Goal: Task Accomplishment & Management: Manage account settings

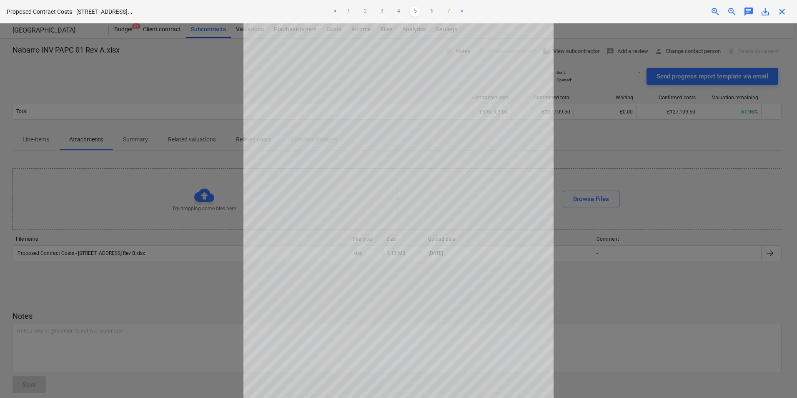
scroll to position [66, 0]
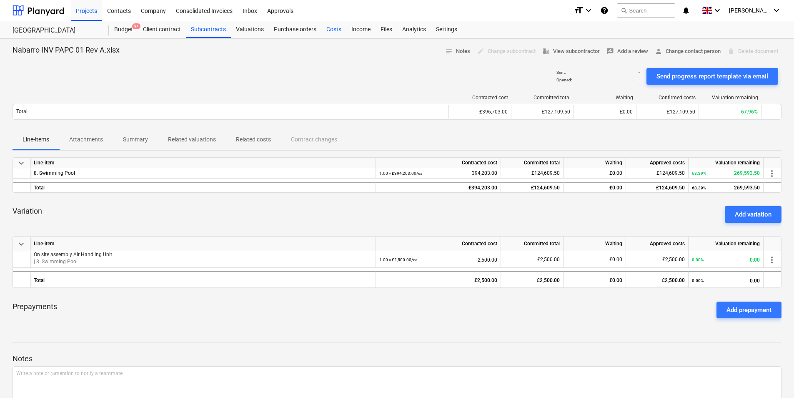
click at [326, 29] on div "Costs" at bounding box center [333, 29] width 25 height 17
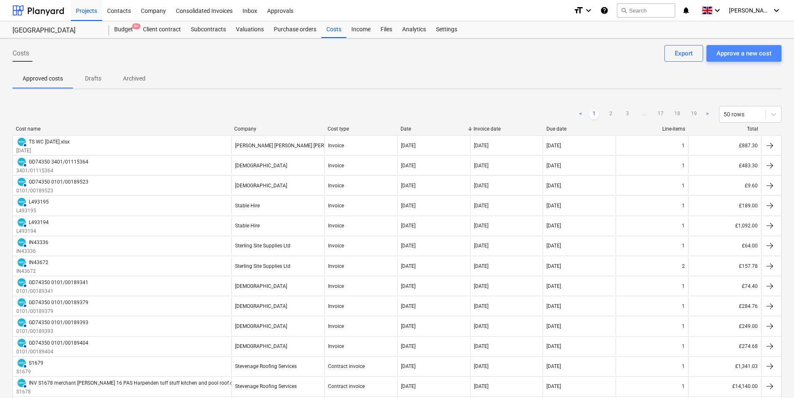
click at [751, 50] on div "Approve a new cost" at bounding box center [744, 53] width 55 height 11
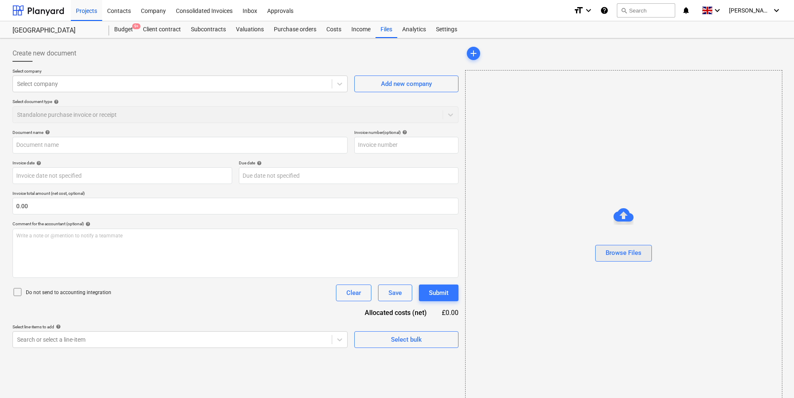
click at [628, 257] on div "Browse Files" at bounding box center [624, 252] width 36 height 11
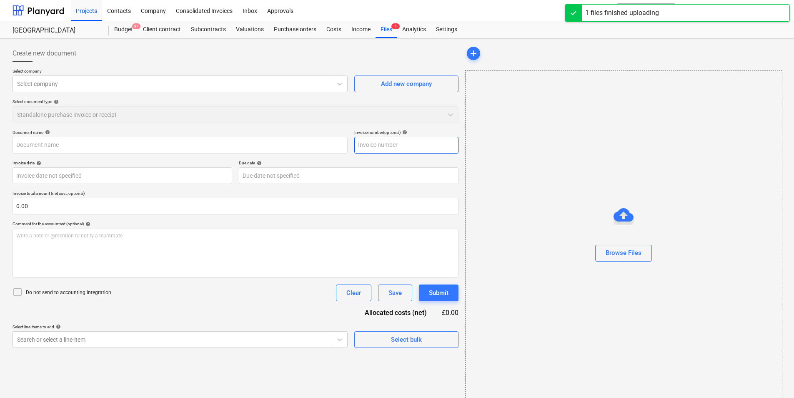
type input "Topps Tiles1001105584.pdf"
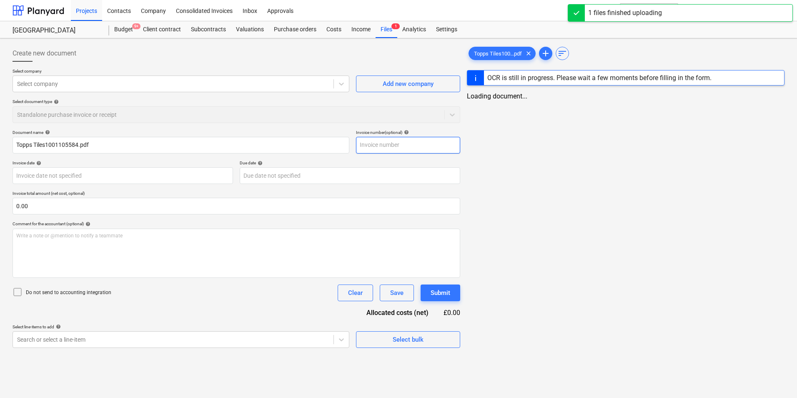
click at [391, 147] on input "text" at bounding box center [408, 145] width 104 height 17
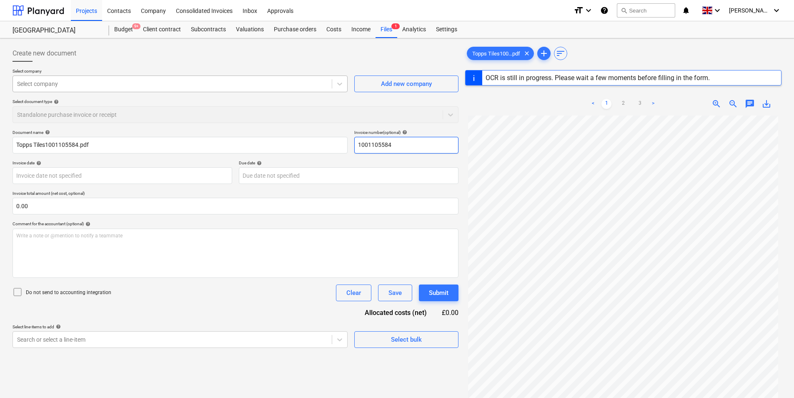
type input "1001105584"
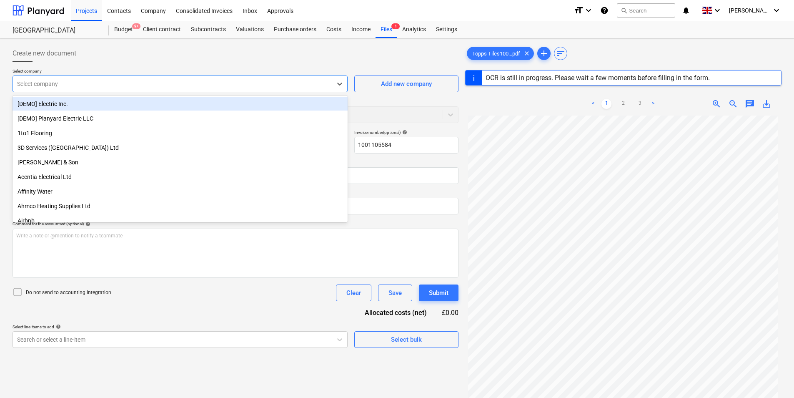
click at [121, 83] on div at bounding box center [172, 84] width 311 height 8
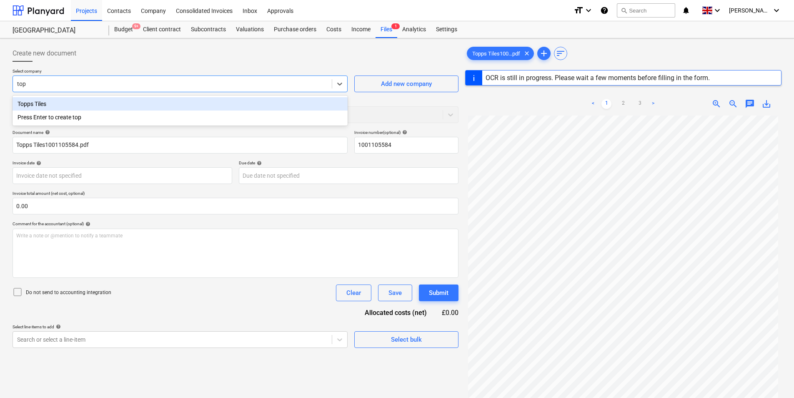
type input "[PERSON_NAME]"
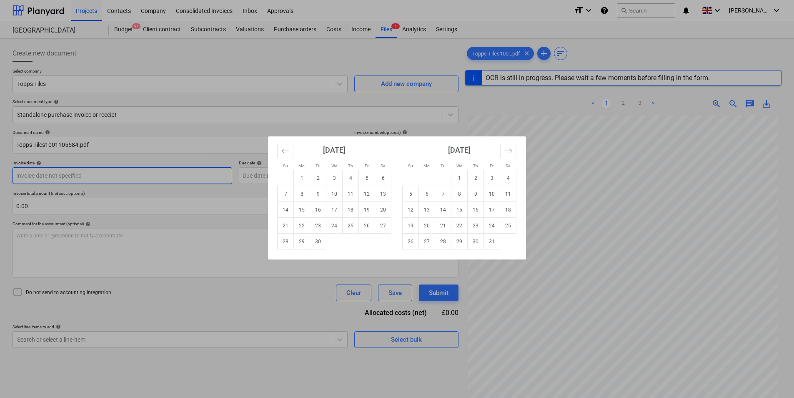
click at [128, 180] on body "Projects Contacts Company Consolidated Invoices Inbox Approvals format_size key…" at bounding box center [397, 199] width 794 height 398
click at [304, 198] on td "8" at bounding box center [302, 194] width 16 height 16
type input "[DATE]"
click at [276, 176] on body "Projects Contacts Company Consolidated Invoices Inbox Approvals format_size key…" at bounding box center [397, 199] width 794 height 398
drag, startPoint x: 303, startPoint y: 198, endPoint x: 259, endPoint y: 196, distance: 43.4
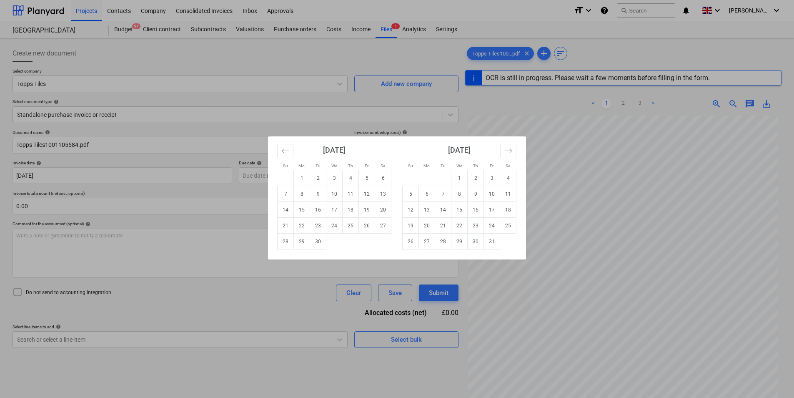
click at [303, 198] on td "8" at bounding box center [302, 194] width 16 height 16
type input "[DATE]"
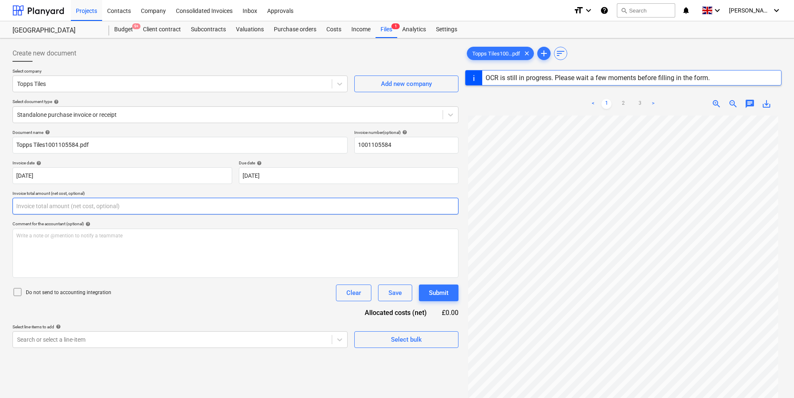
click at [96, 209] on input "text" at bounding box center [236, 206] width 446 height 17
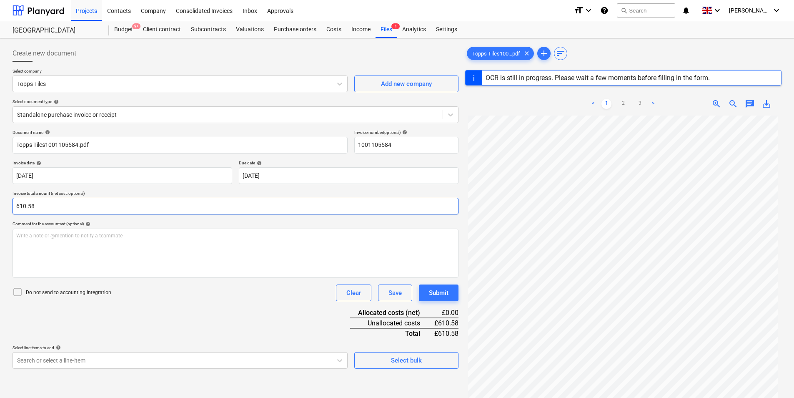
type input "610.58"
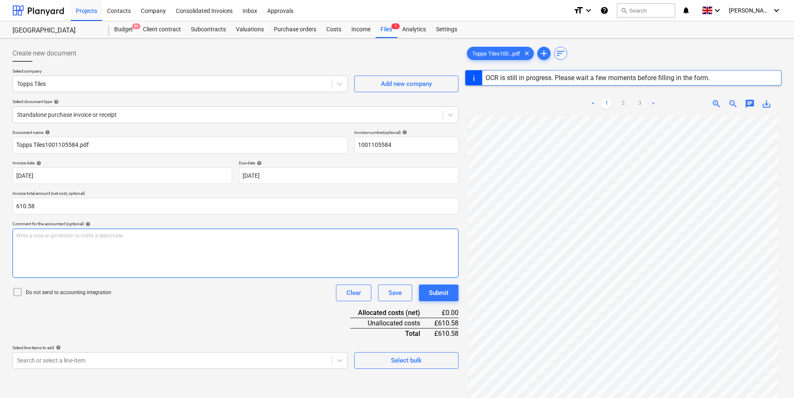
type input "1001105584"
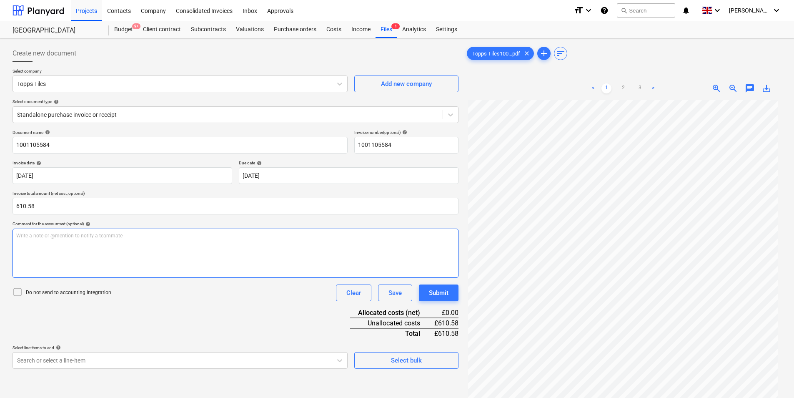
click at [103, 248] on div "Write a note or @mention to notify a teammate [PERSON_NAME]" at bounding box center [236, 253] width 446 height 49
click at [43, 235] on span "Tiles for gagrge" at bounding box center [33, 236] width 35 height 6
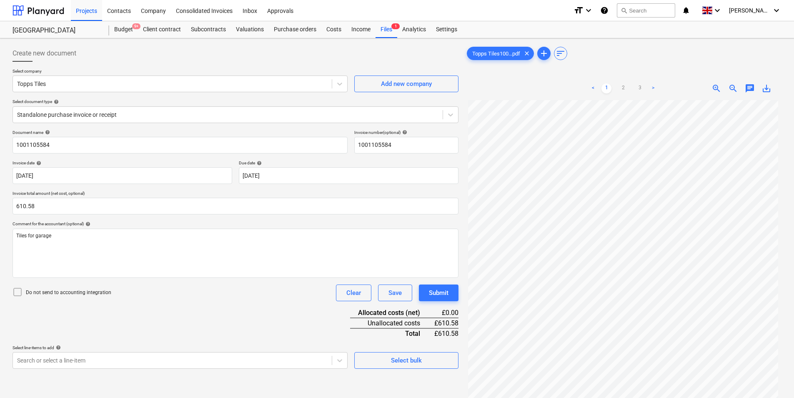
click at [194, 303] on div "Document name help 1001105584 Invoice number (optional) help 1001105584 Invoice…" at bounding box center [236, 249] width 446 height 239
click at [420, 365] on div "Select bulk" at bounding box center [406, 360] width 31 height 11
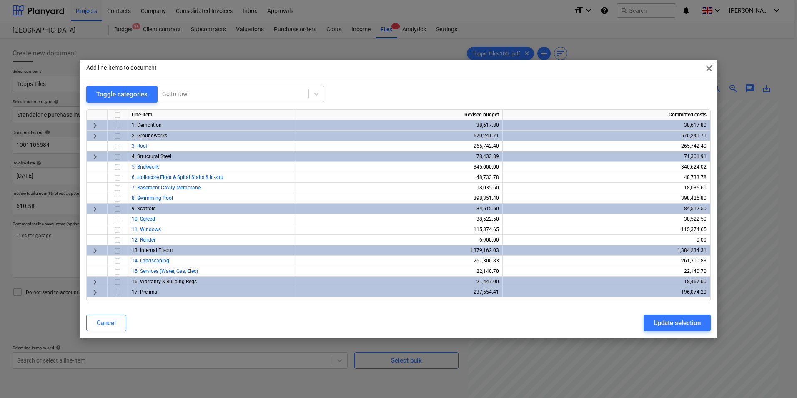
click at [95, 251] on span "keyboard_arrow_right" at bounding box center [95, 251] width 10 height 10
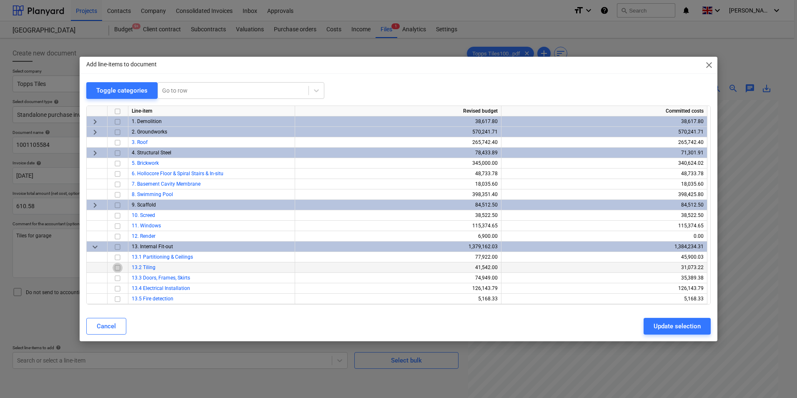
click at [120, 268] on input "checkbox" at bounding box center [118, 268] width 10 height 10
click at [669, 322] on div "Update selection" at bounding box center [677, 326] width 47 height 11
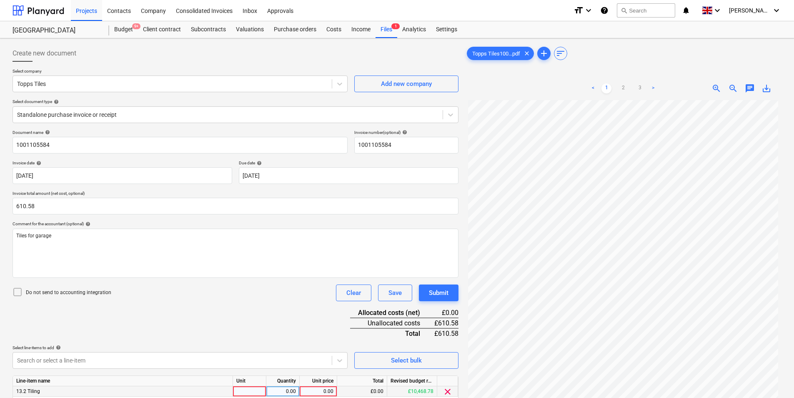
click at [258, 388] on div at bounding box center [249, 391] width 33 height 10
type input "ea"
type input "610.58"
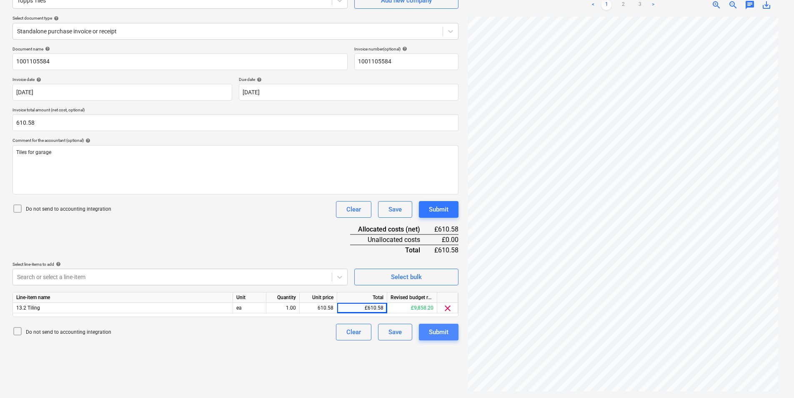
click at [422, 331] on button "Submit" at bounding box center [439, 332] width 40 height 17
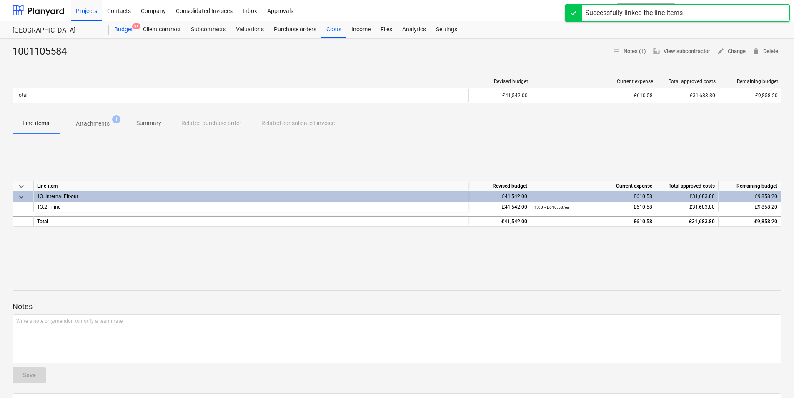
click at [122, 29] on div "Budget 9+" at bounding box center [123, 29] width 29 height 17
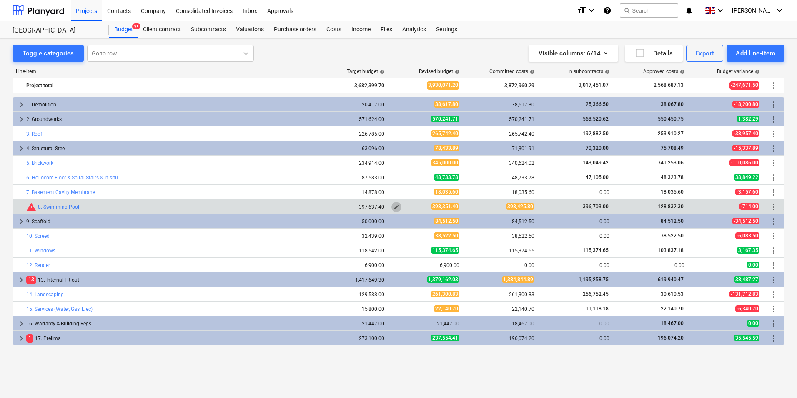
click at [396, 206] on span "edit" at bounding box center [396, 206] width 7 height 7
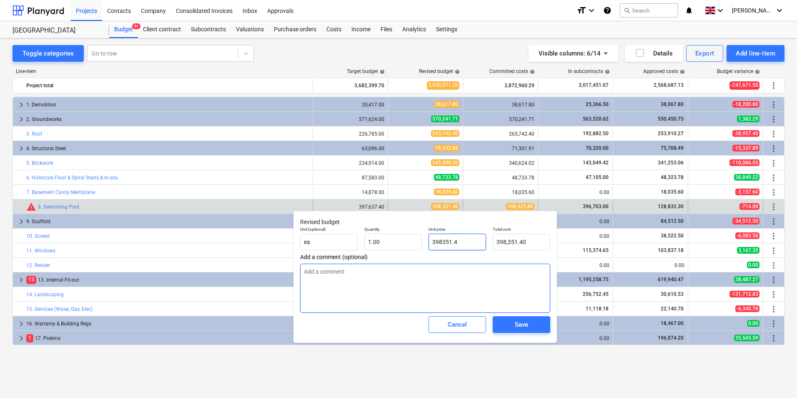
drag, startPoint x: 480, startPoint y: 241, endPoint x: 484, endPoint y: 291, distance: 50.2
click at [440, 258] on div "Revised budget Unit (optional) ea Quantity 1.00 Unit price 398351.4 Total cost …" at bounding box center [426, 277] width 264 height 132
type input "398"
type textarea "x"
type input "398.00"
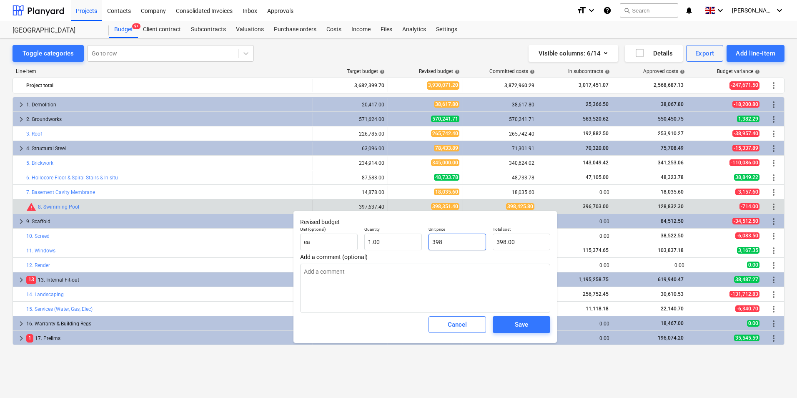
type input "3984"
type textarea "x"
type input "3,984.00"
type input "39842"
type textarea "x"
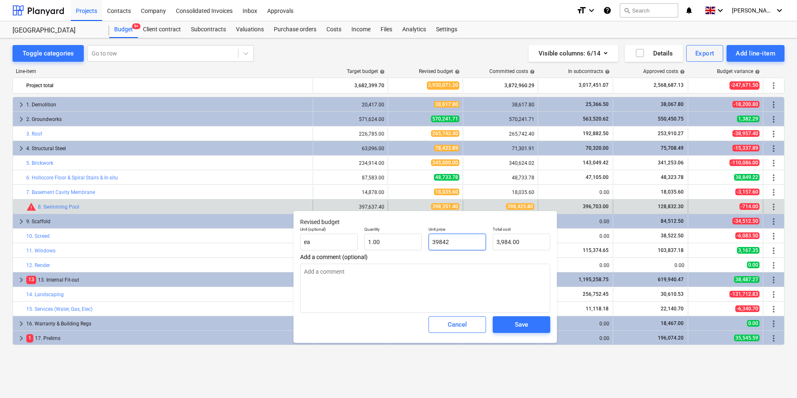
type input "39,842.00"
type input "398425"
type textarea "x"
type input "398,425.00"
type input "398425."
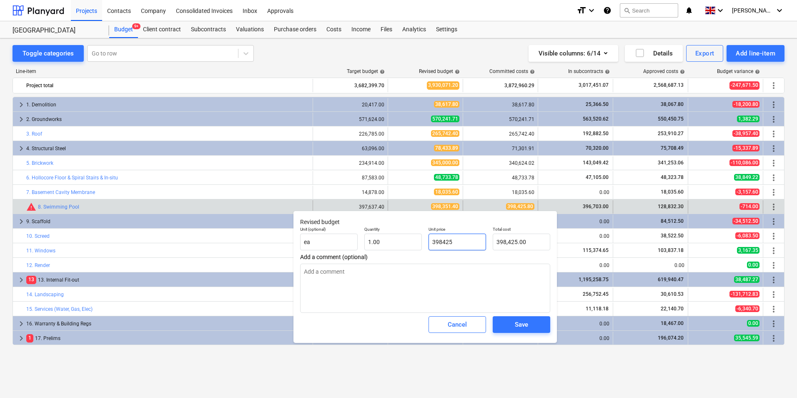
type textarea "x"
type input "398425.8"
type textarea "x"
type input "398,425.80"
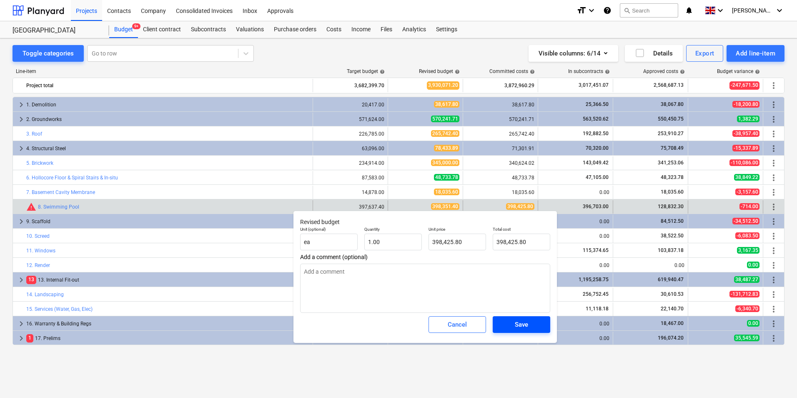
click at [520, 329] on div "Save" at bounding box center [521, 324] width 13 height 11
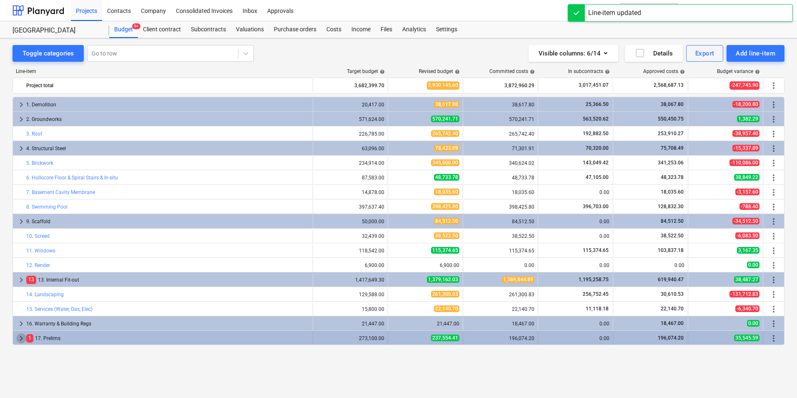
click at [22, 340] on span "keyboard_arrow_right" at bounding box center [21, 338] width 10 height 10
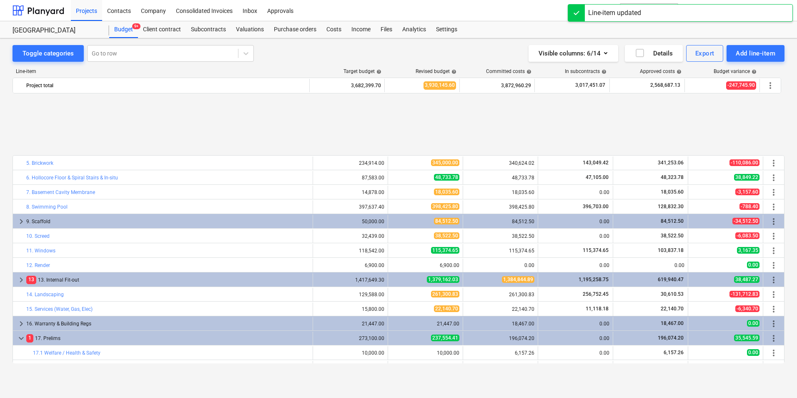
scroll to position [84, 0]
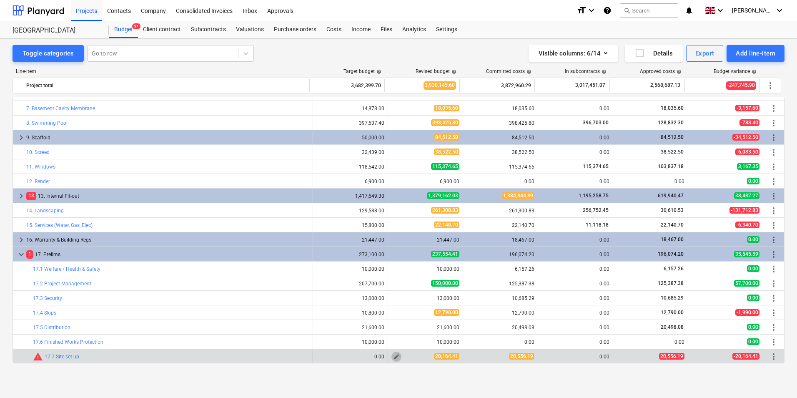
click at [395, 359] on span "edit" at bounding box center [396, 356] width 7 height 7
type textarea "x"
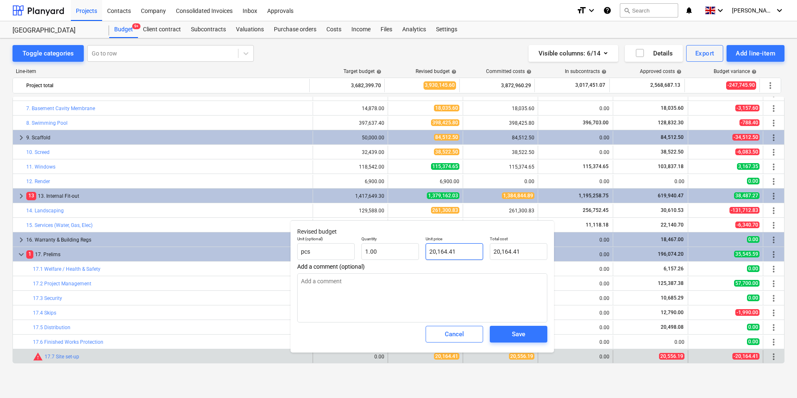
type input "20164.41"
drag, startPoint x: 467, startPoint y: 248, endPoint x: 393, endPoint y: 256, distance: 74.6
click at [395, 255] on div "Unit (optional) pcs Quantity 1.00 Unit price 20164.41 Total cost 20,164.41" at bounding box center [422, 248] width 257 height 30
type textarea "x"
type input "2"
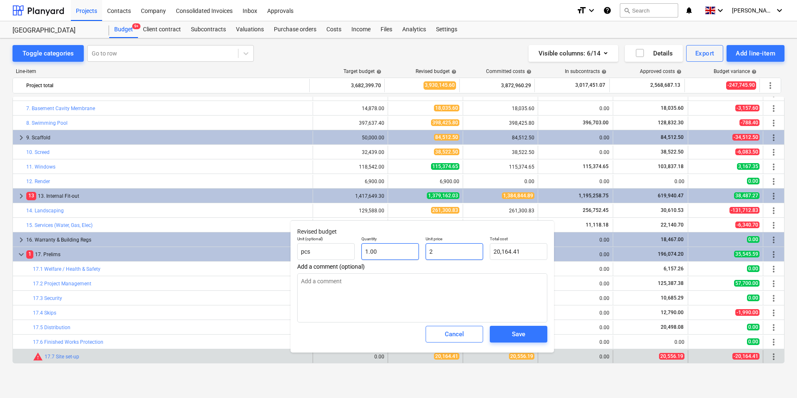
type input "2.00"
type textarea "x"
type input "20"
type input "20.00"
type textarea "x"
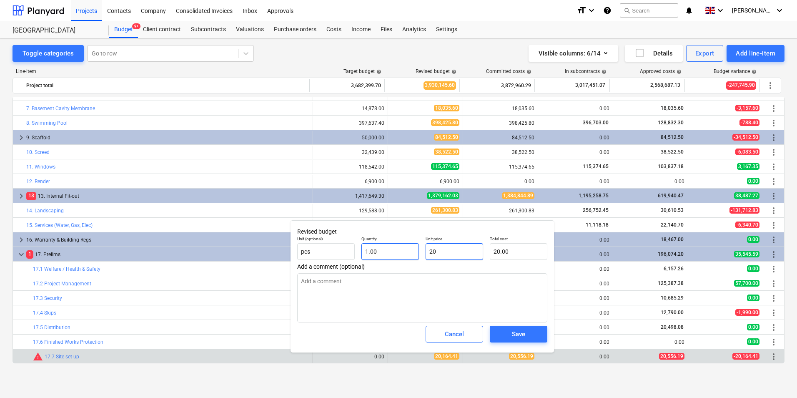
type input "205"
type input "205.00"
type textarea "x"
type input "2055"
type input "2,055.00"
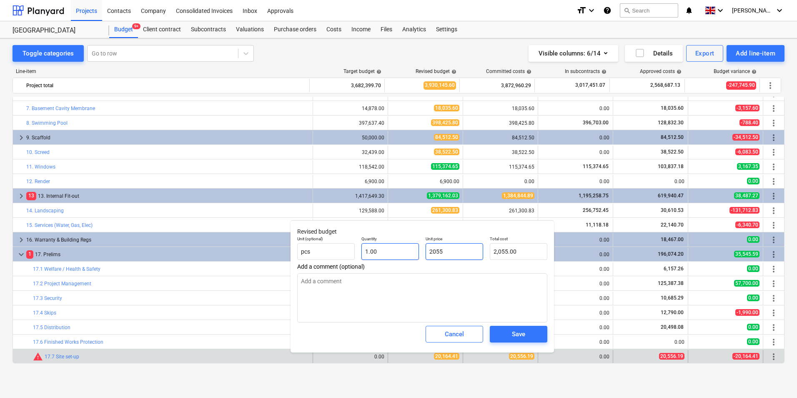
type textarea "x"
type input "20556"
type input "20,556.00"
type textarea "x"
type input "20556."
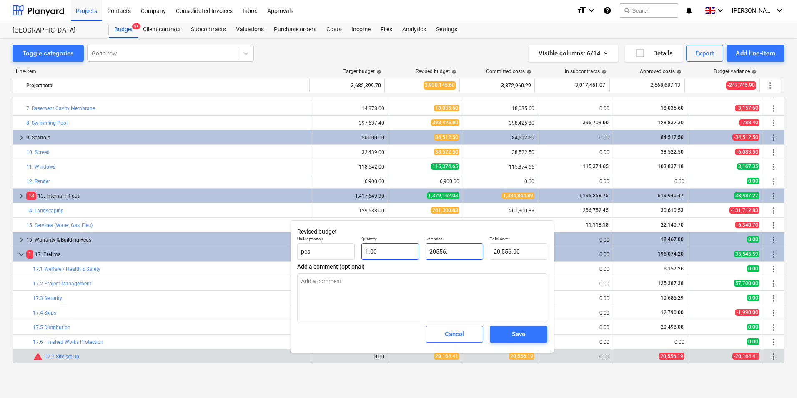
type textarea "x"
type input "20556.1"
type input "20,556.10"
type textarea "x"
type input "20556.19"
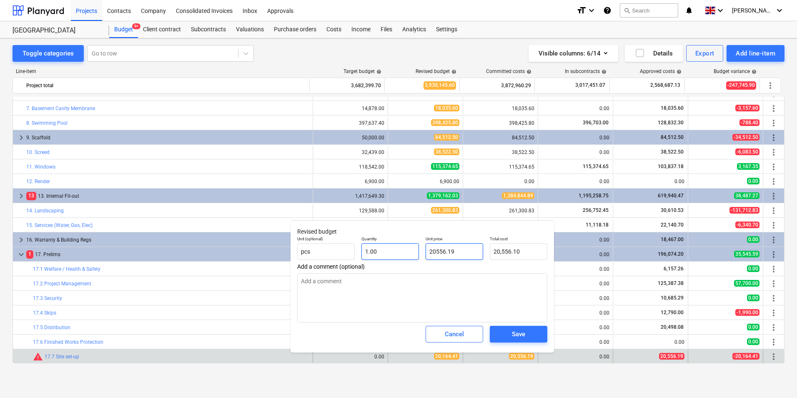
type input "20,556.19"
type input "20556.19"
type textarea "x"
type input "20,556.19"
click at [510, 330] on span "Save" at bounding box center [519, 334] width 38 height 11
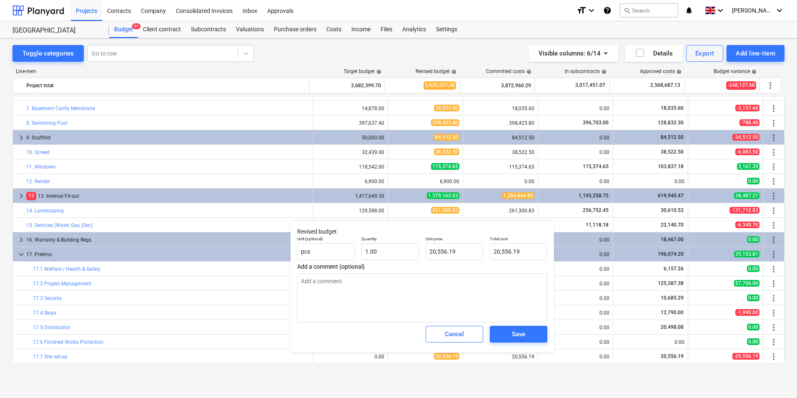
type textarea "x"
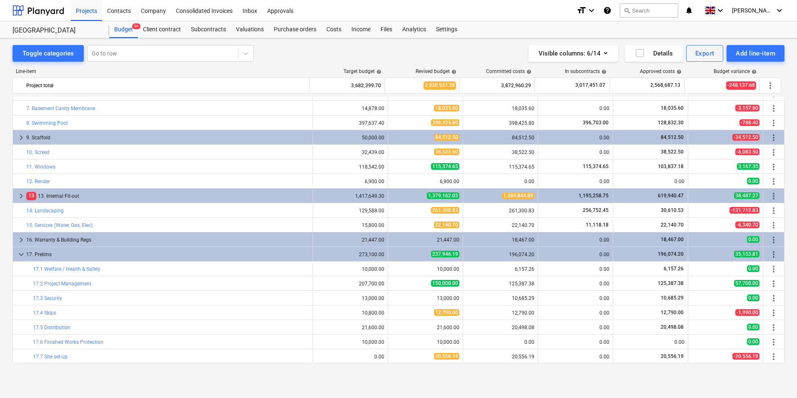
click at [23, 256] on span "keyboard_arrow_down" at bounding box center [21, 254] width 10 height 10
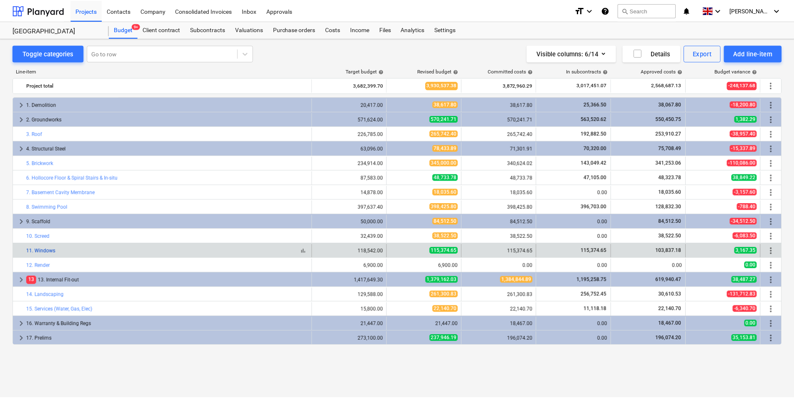
scroll to position [0, 0]
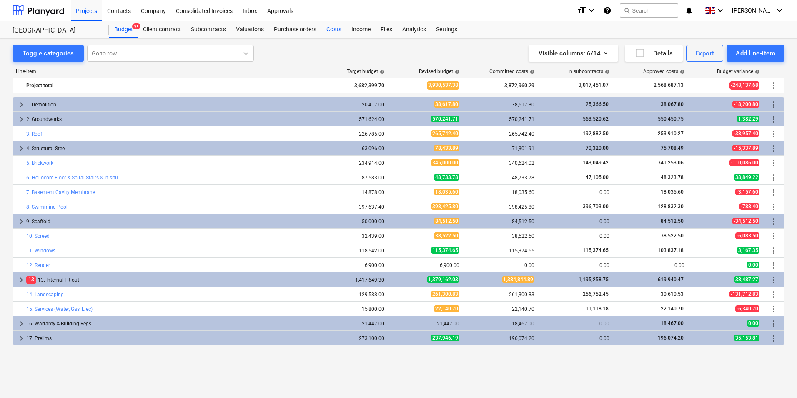
click at [337, 33] on div "Costs" at bounding box center [333, 29] width 25 height 17
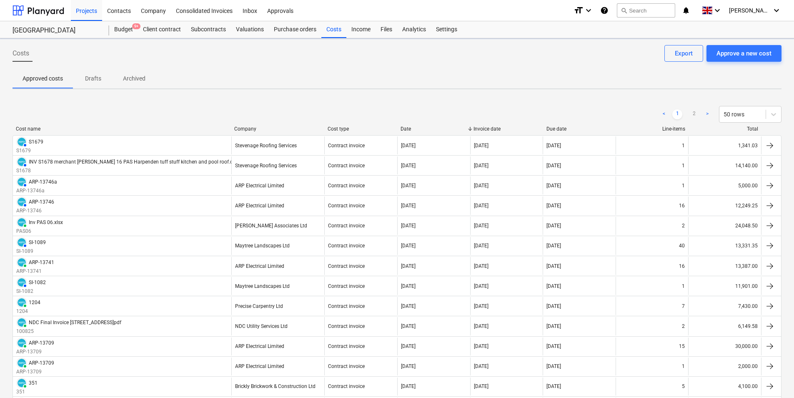
click at [763, 55] on div "Approve a new cost" at bounding box center [744, 53] width 55 height 11
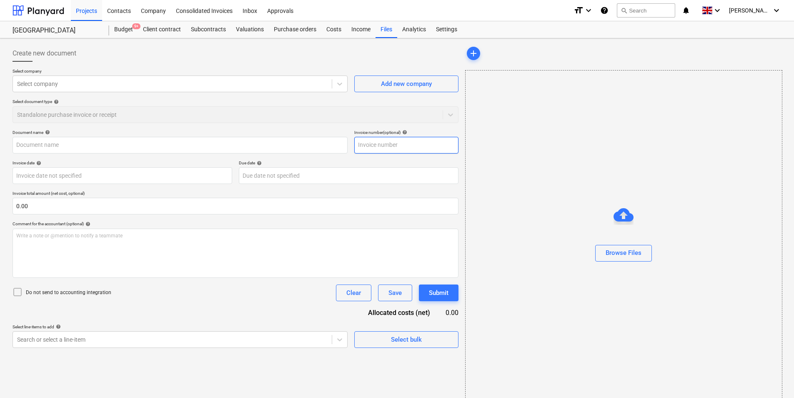
click at [382, 137] on input "text" at bounding box center [406, 145] width 104 height 17
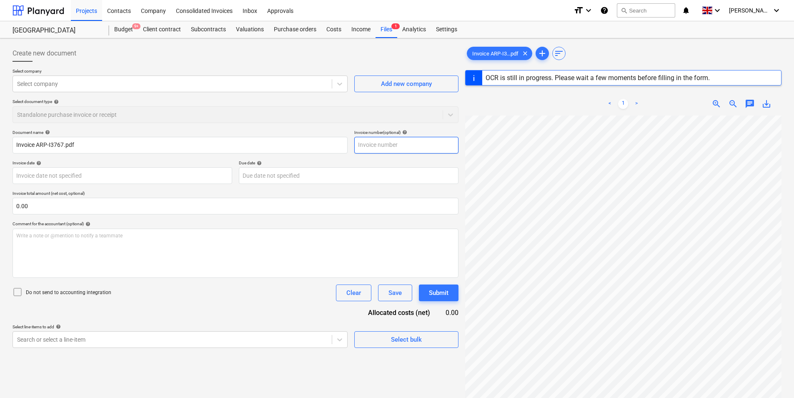
type input "ARP-13767"
type input "[DATE]"
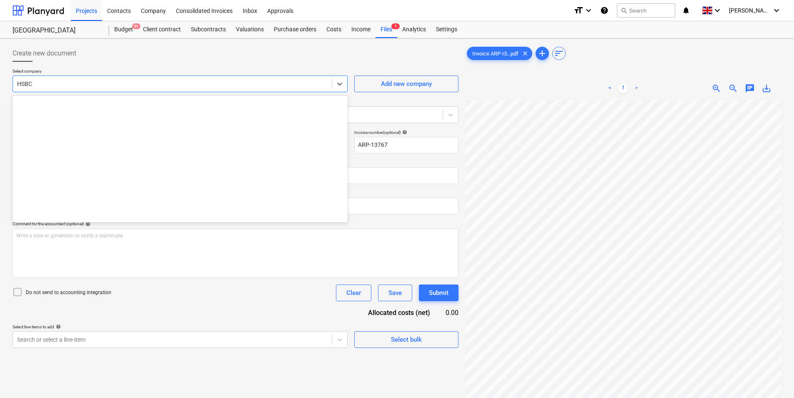
click at [64, 81] on div at bounding box center [172, 84] width 311 height 8
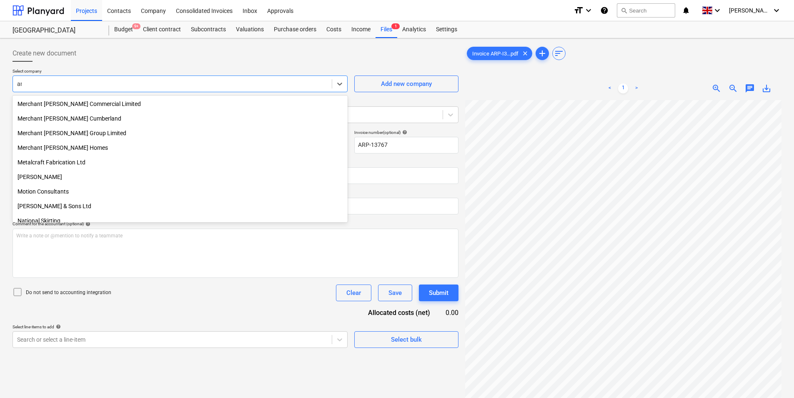
scroll to position [575, 0]
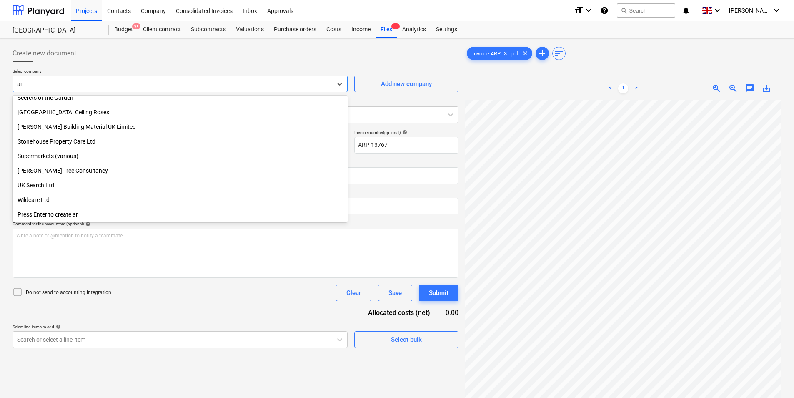
type input "arp"
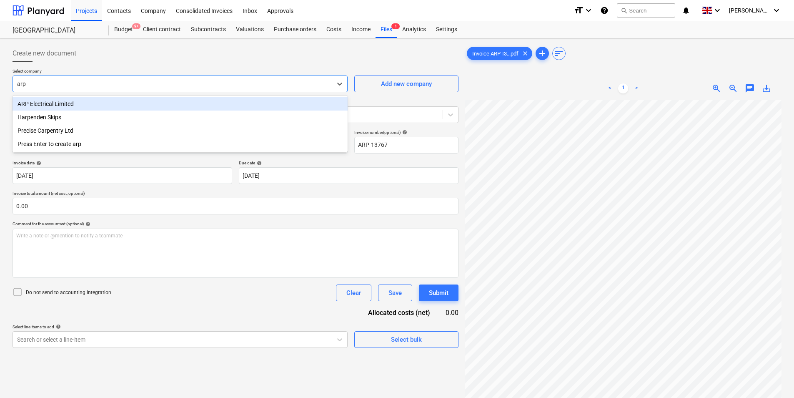
drag, startPoint x: 84, startPoint y: 104, endPoint x: 48, endPoint y: 136, distance: 47.9
click at [84, 104] on div "ARP Electrical Limited" at bounding box center [180, 103] width 335 height 13
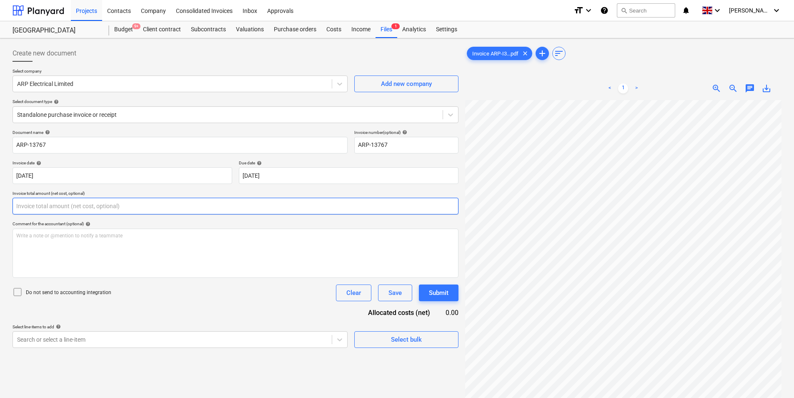
click at [146, 202] on input "text" at bounding box center [236, 206] width 446 height 17
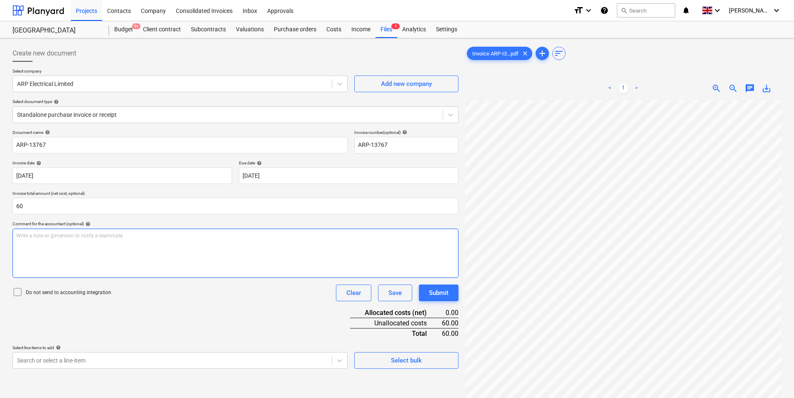
type input "60.00"
click at [121, 253] on div "Write a note or @mention to notify a teammate [PERSON_NAME]" at bounding box center [236, 253] width 446 height 49
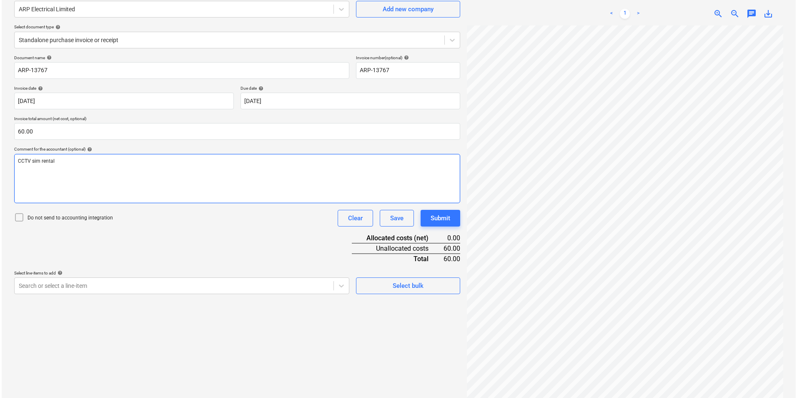
scroll to position [83, 0]
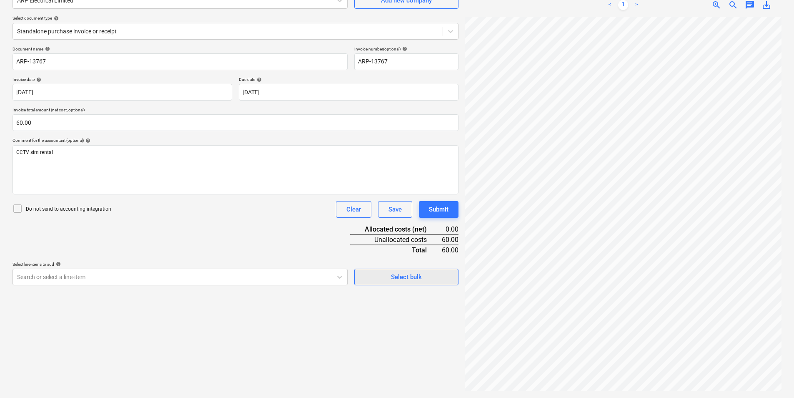
click at [387, 280] on span "Select bulk" at bounding box center [406, 276] width 83 height 11
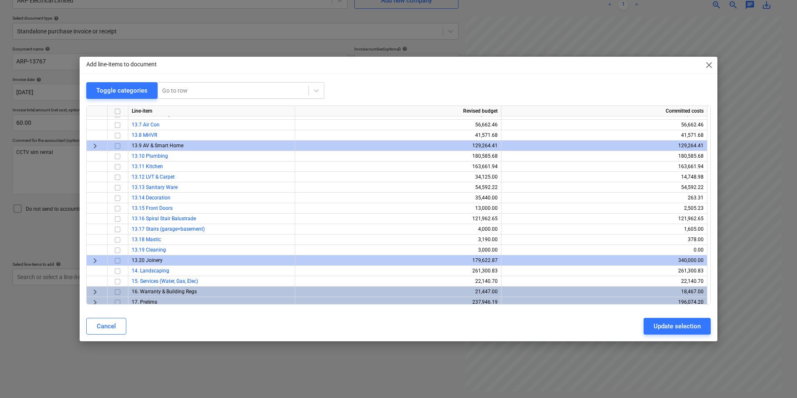
scroll to position [198, 0]
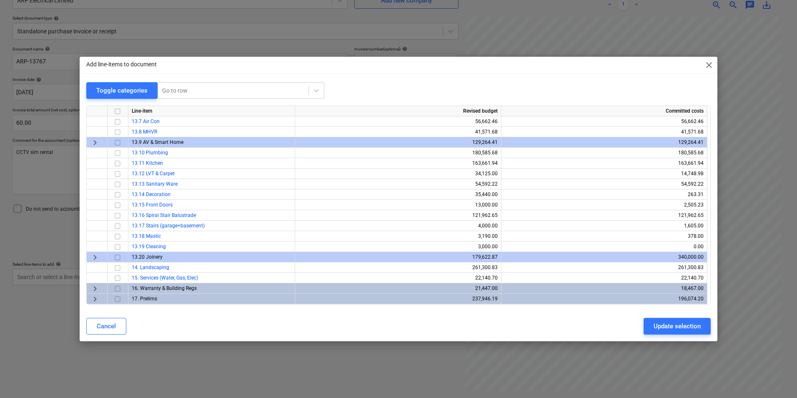
click at [94, 298] on span "keyboard_arrow_right" at bounding box center [95, 299] width 10 height 10
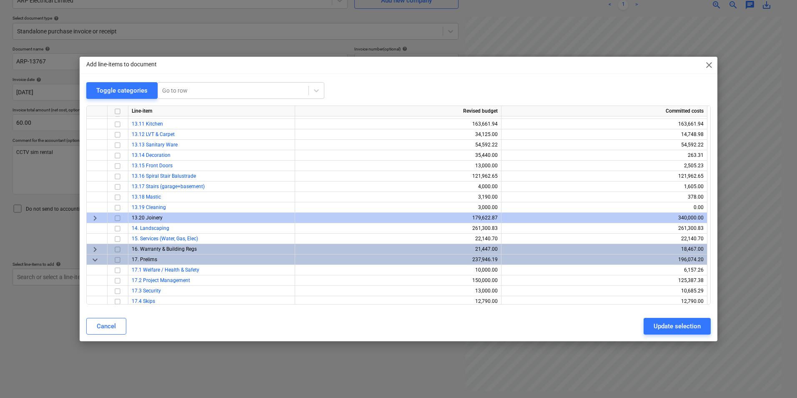
scroll to position [271, 0]
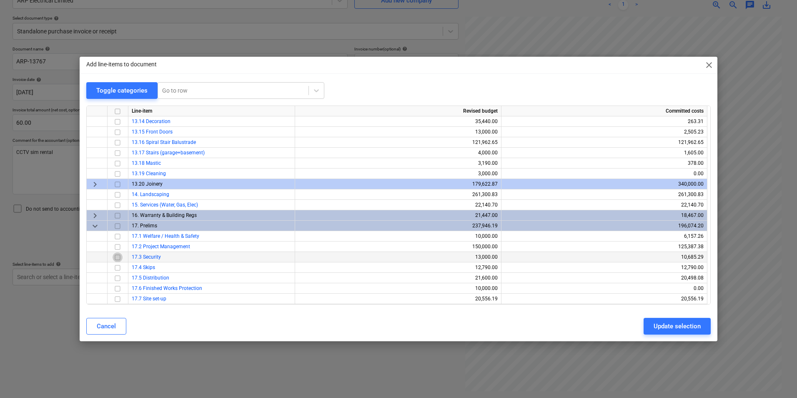
click at [119, 256] on input "checkbox" at bounding box center [118, 257] width 10 height 10
click at [677, 323] on div "Update selection" at bounding box center [677, 326] width 47 height 11
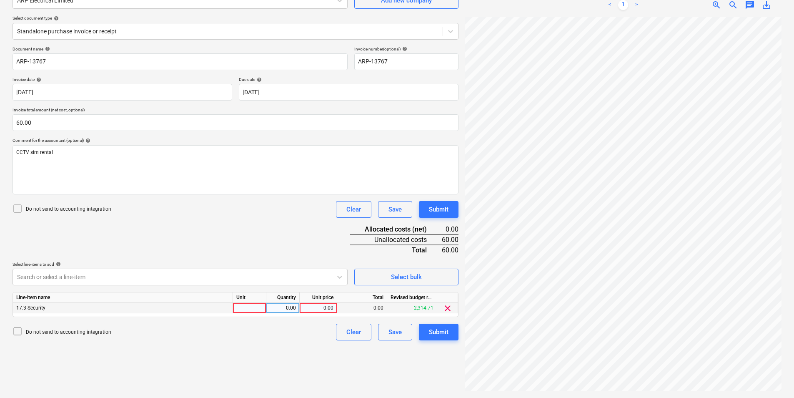
click at [258, 311] on div at bounding box center [249, 308] width 33 height 10
type input "ea"
type input "60"
click at [435, 337] on div "Submit" at bounding box center [439, 331] width 20 height 11
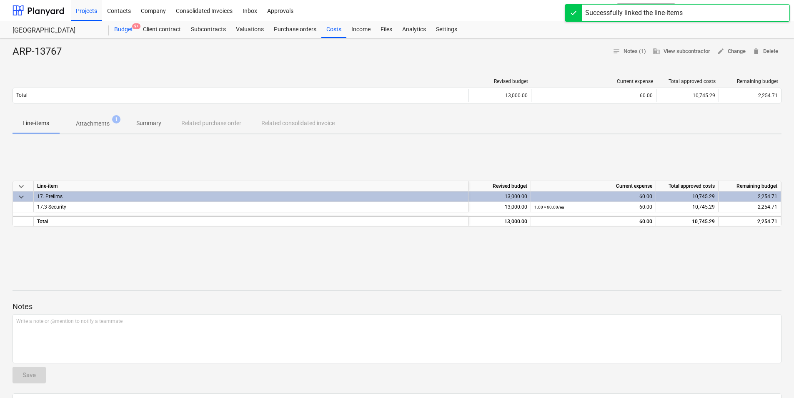
click at [116, 32] on div "Budget 9+" at bounding box center [123, 29] width 29 height 17
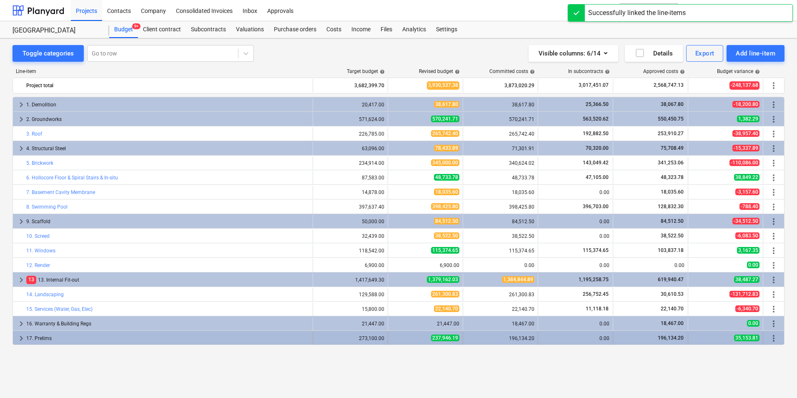
click at [16, 341] on span "keyboard_arrow_right" at bounding box center [21, 338] width 10 height 10
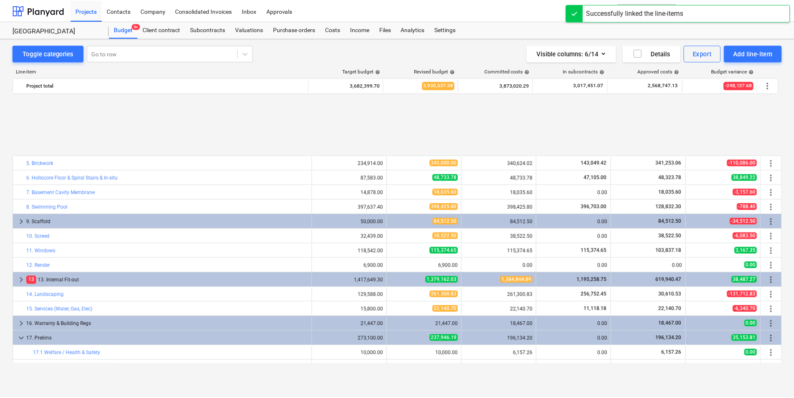
scroll to position [84, 0]
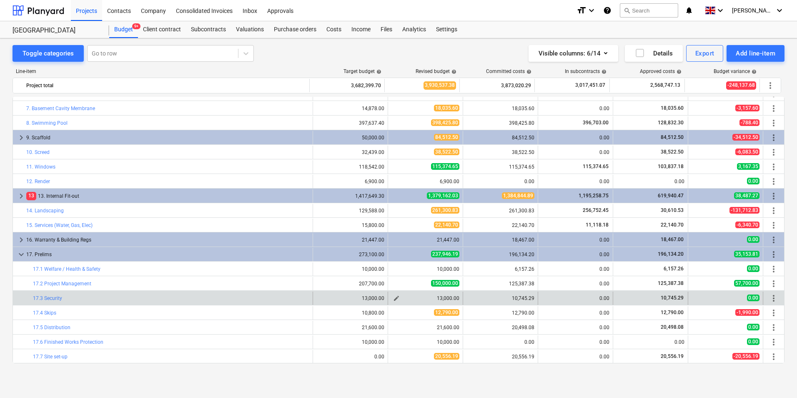
click at [437, 299] on div "13,000.00" at bounding box center [426, 298] width 68 height 6
click at [53, 301] on link "17.3 Security" at bounding box center [47, 298] width 29 height 6
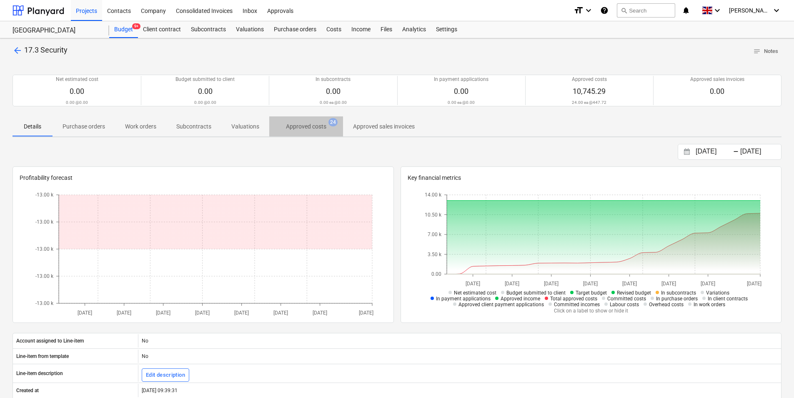
click at [318, 131] on p "Approved costs" at bounding box center [306, 126] width 40 height 9
